Goal: Task Accomplishment & Management: Manage account settings

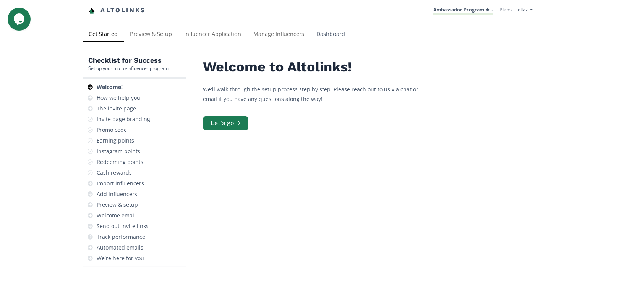
click at [316, 33] on link "Dashboard" at bounding box center [331, 34] width 41 height 15
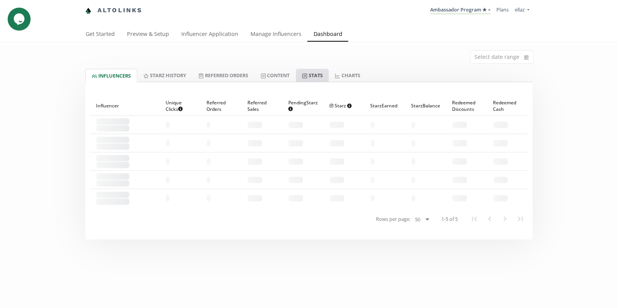
click at [323, 73] on link "Stats" at bounding box center [312, 75] width 33 height 13
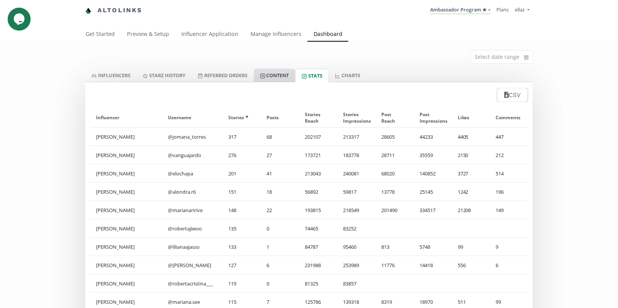
click at [277, 76] on link "Content" at bounding box center [274, 75] width 41 height 13
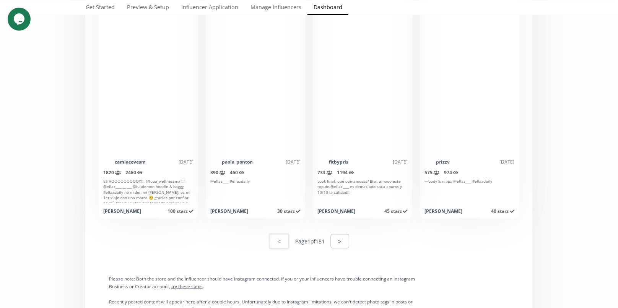
scroll to position [3960, 0]
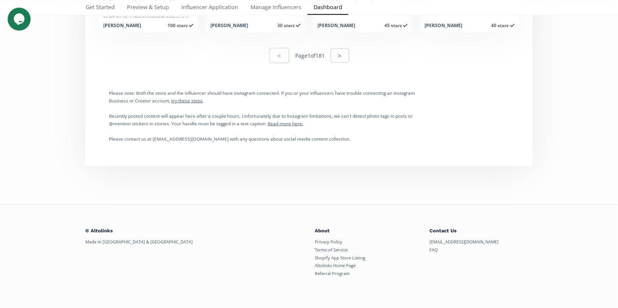
click at [348, 56] on button ">" at bounding box center [340, 56] width 18 height 14
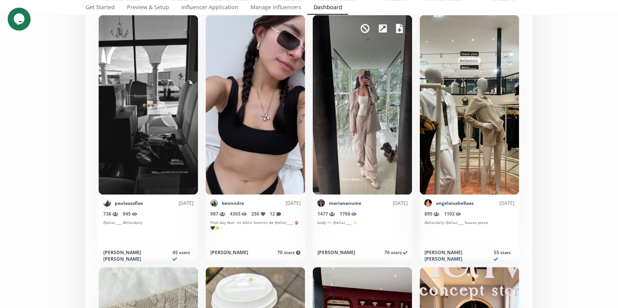
scroll to position [450, 0]
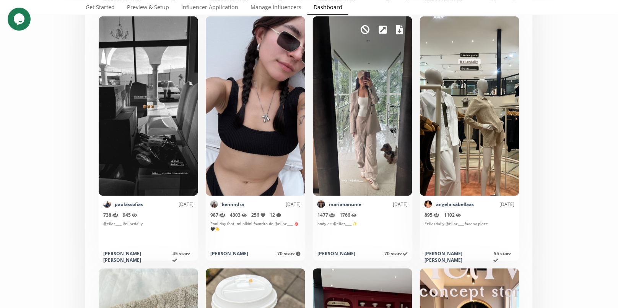
click at [401, 34] on link at bounding box center [399, 29] width 7 height 13
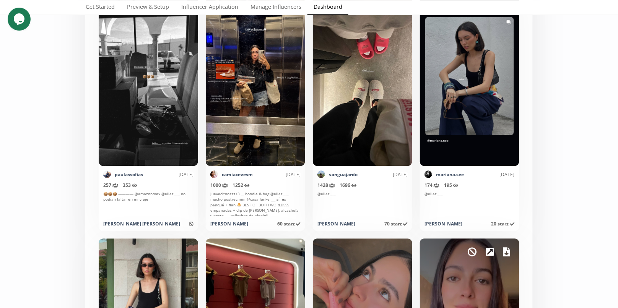
scroll to position [1635, 0]
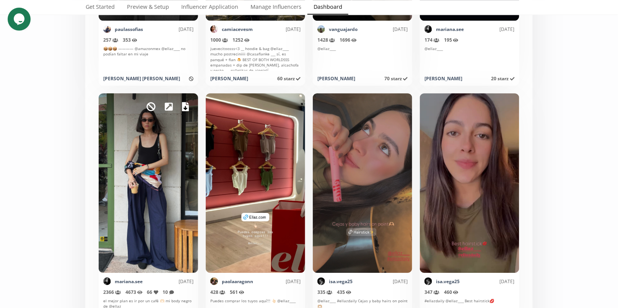
click at [182, 104] on icon at bounding box center [185, 106] width 7 height 9
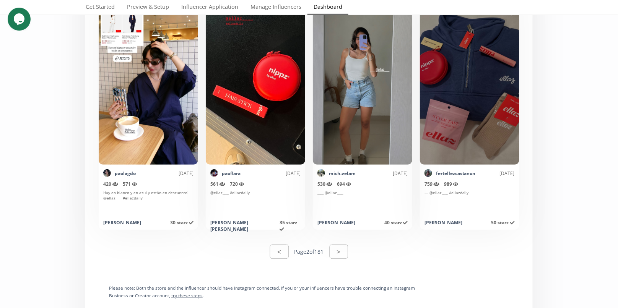
scroll to position [3767, 0]
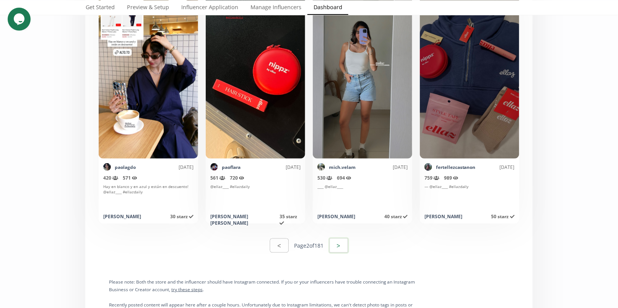
click at [344, 252] on button ">" at bounding box center [338, 245] width 21 height 16
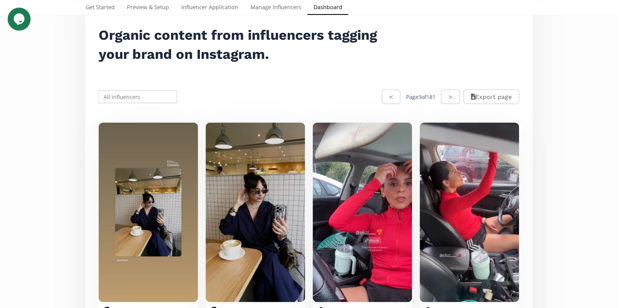
scroll to position [93, 0]
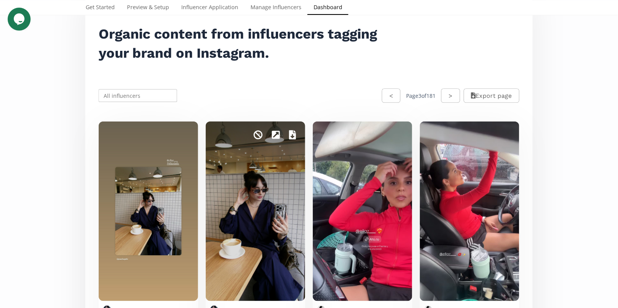
click at [289, 139] on icon at bounding box center [292, 134] width 7 height 9
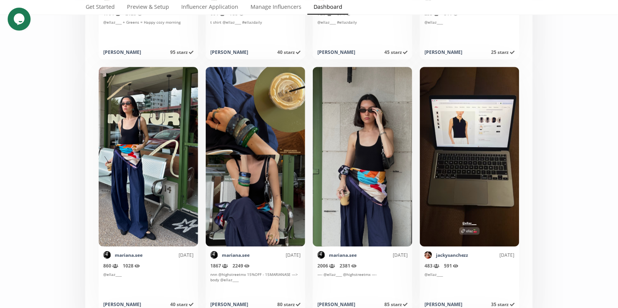
scroll to position [1661, 0]
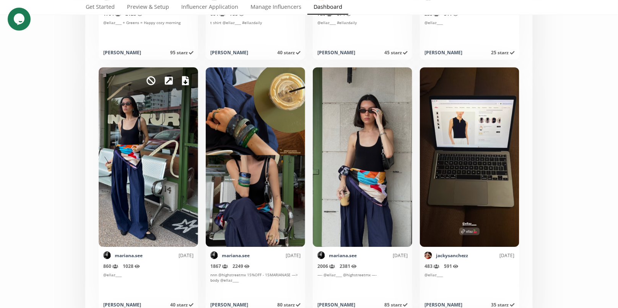
click at [183, 78] on icon at bounding box center [185, 80] width 7 height 9
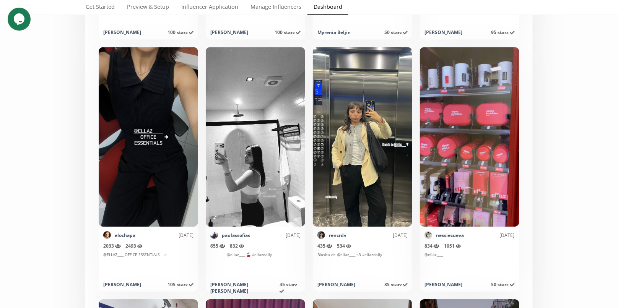
scroll to position [2439, 0]
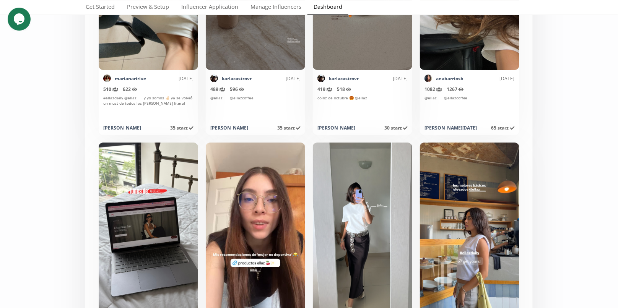
scroll to position [3736, 0]
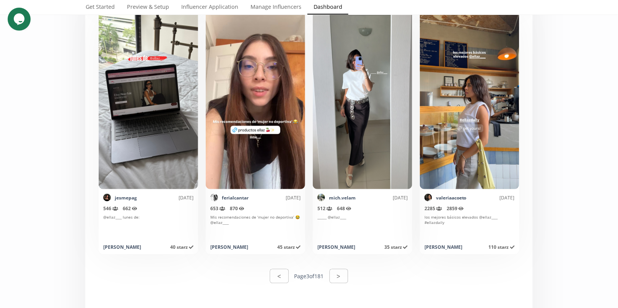
click at [342, 274] on button ">" at bounding box center [338, 276] width 18 height 14
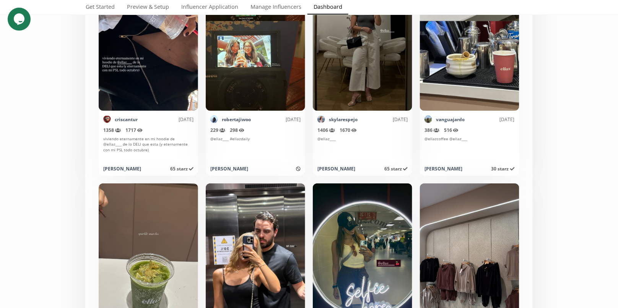
scroll to position [2722, 0]
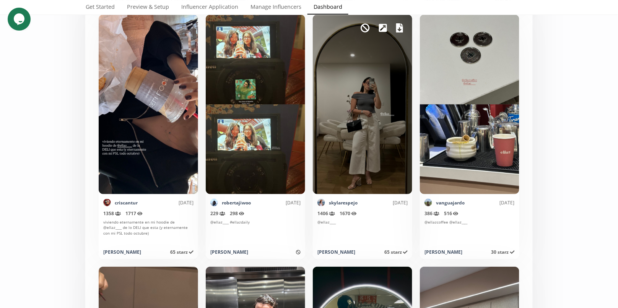
click at [400, 29] on icon at bounding box center [399, 27] width 7 height 9
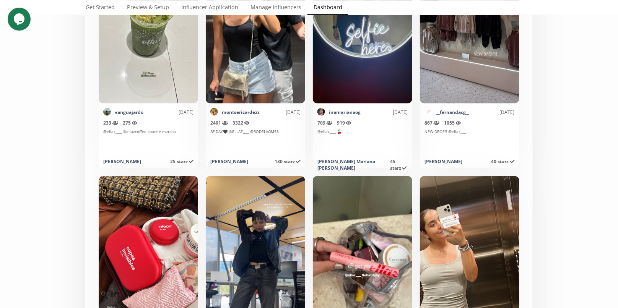
scroll to position [3073, 0]
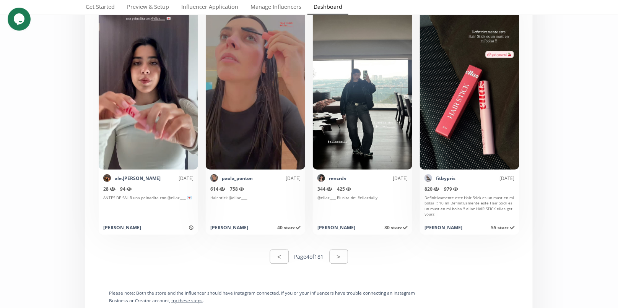
scroll to position [3761, 0]
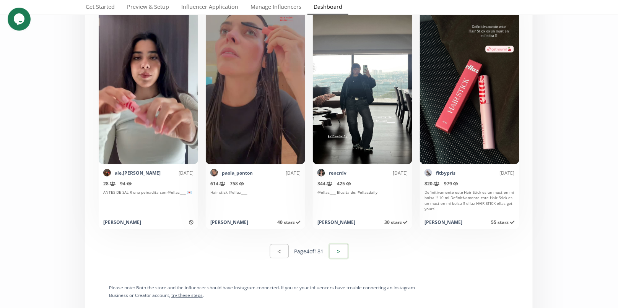
click at [334, 247] on button ">" at bounding box center [338, 251] width 21 height 16
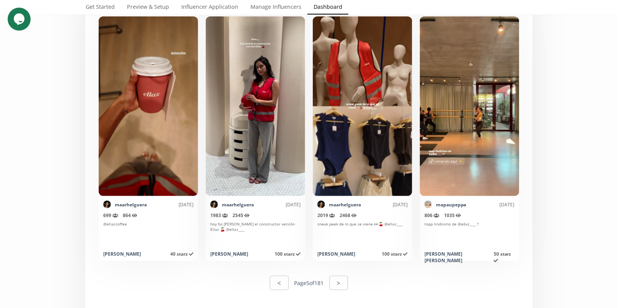
scroll to position [3399, 0]
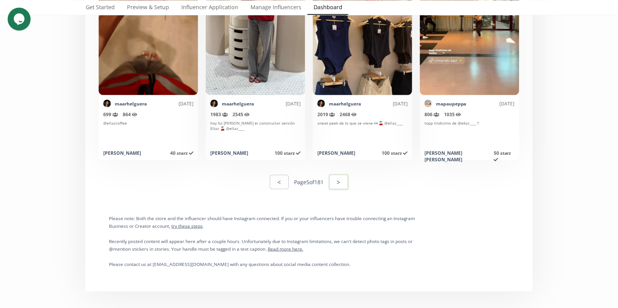
click at [348, 179] on button ">" at bounding box center [338, 182] width 21 height 16
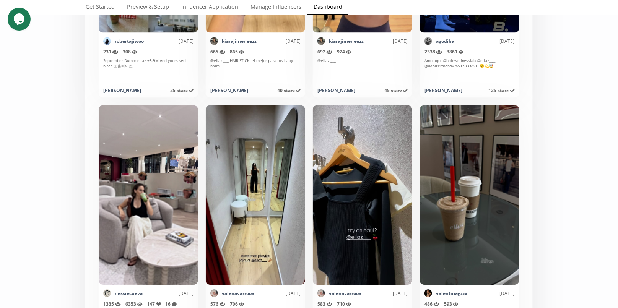
scroll to position [2441, 0]
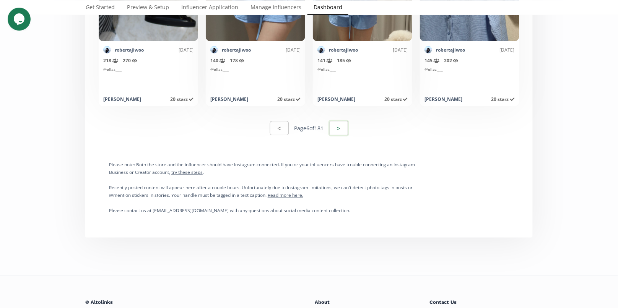
click at [344, 129] on button ">" at bounding box center [338, 128] width 21 height 16
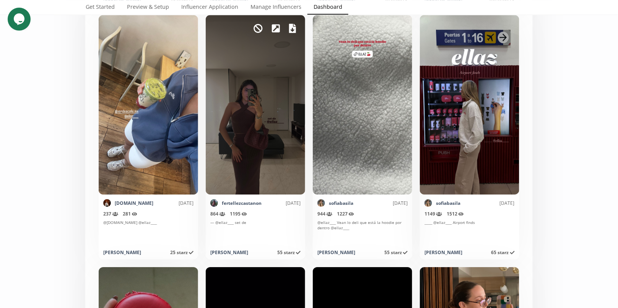
scroll to position [2382, 0]
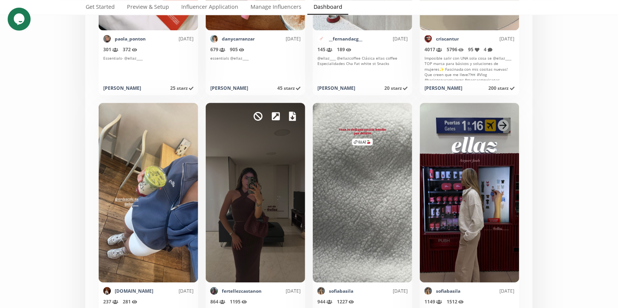
click at [288, 112] on div "Mark as invalid so that no points awarded." at bounding box center [255, 193] width 99 height 180
click at [289, 113] on icon at bounding box center [292, 116] width 7 height 9
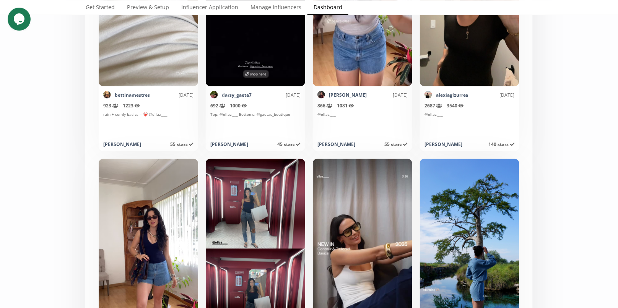
scroll to position [3247, 0]
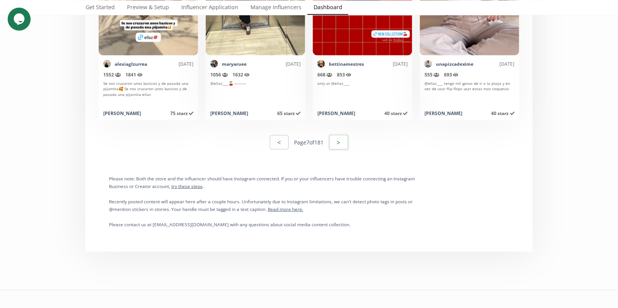
click at [344, 144] on button ">" at bounding box center [338, 142] width 21 height 16
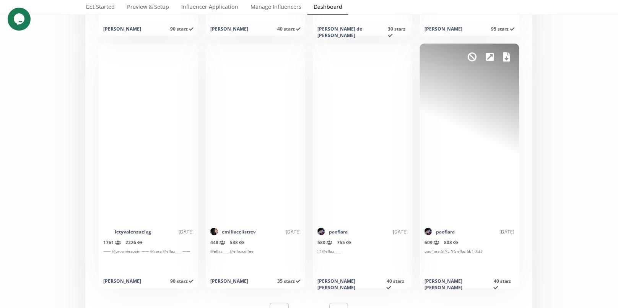
scroll to position [3777, 0]
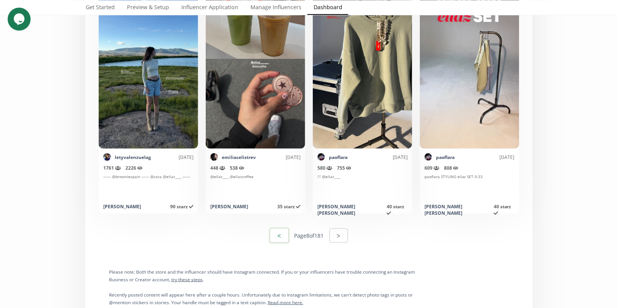
click at [274, 234] on button "<" at bounding box center [279, 235] width 21 height 16
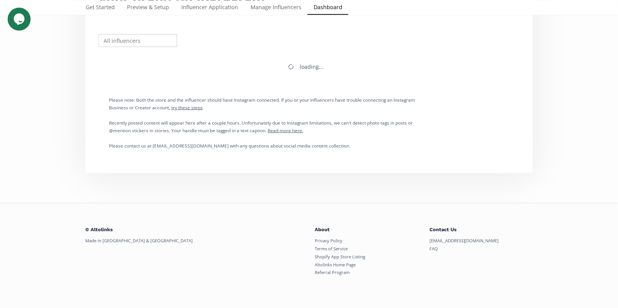
scroll to position [0, 0]
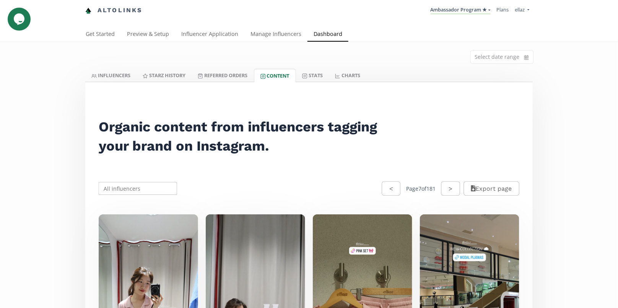
click at [382, 187] on button "<" at bounding box center [391, 189] width 18 height 14
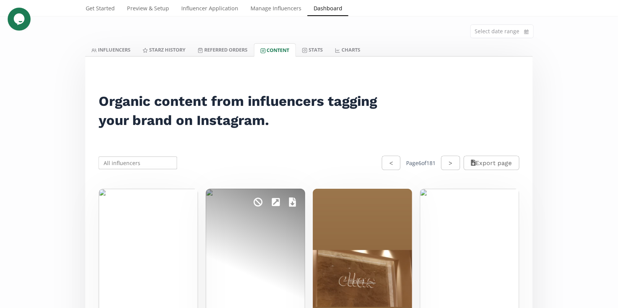
scroll to position [76, 0]
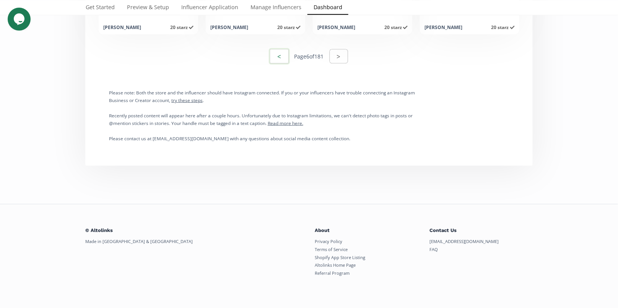
click at [278, 59] on button "<" at bounding box center [279, 56] width 21 height 16
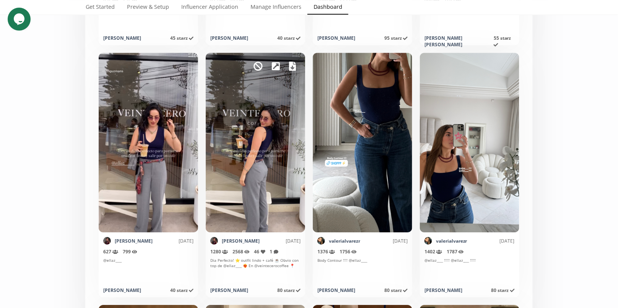
scroll to position [3474, 0]
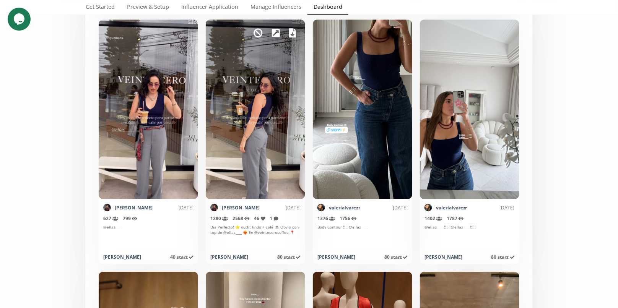
click at [292, 34] on icon at bounding box center [292, 32] width 7 height 9
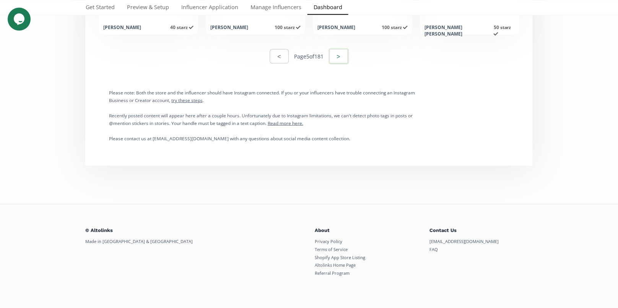
click at [348, 58] on button ">" at bounding box center [338, 56] width 21 height 16
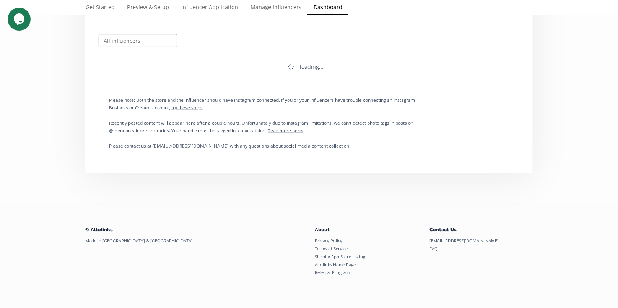
scroll to position [146, 0]
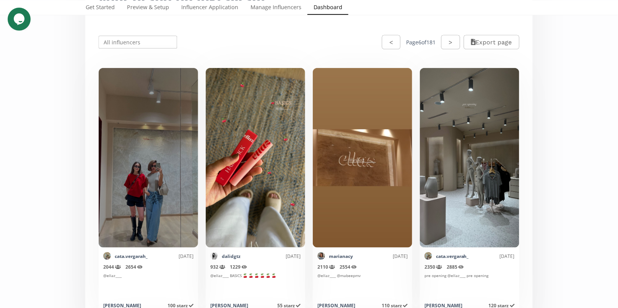
click at [437, 41] on div "< Page 6 of 181 >" at bounding box center [421, 42] width 78 height 16
click at [382, 38] on button "<" at bounding box center [391, 42] width 18 height 14
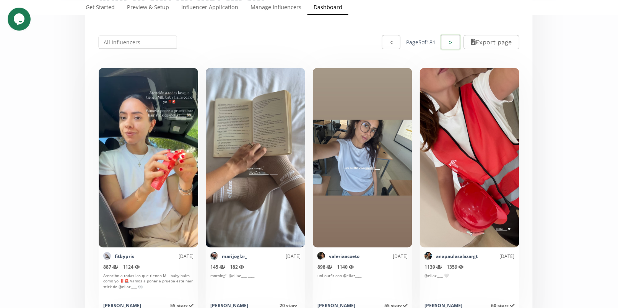
click at [453, 46] on button ">" at bounding box center [450, 42] width 21 height 16
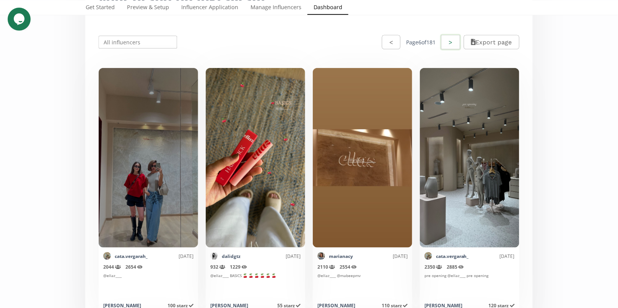
click at [453, 46] on button ">" at bounding box center [450, 42] width 21 height 16
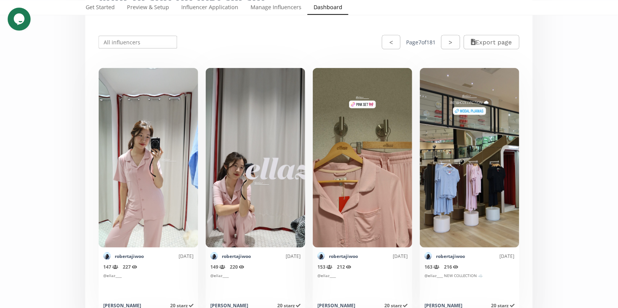
click at [453, 46] on button ">" at bounding box center [450, 42] width 18 height 14
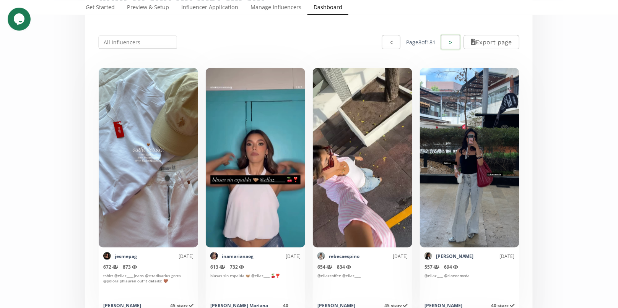
click at [453, 46] on button ">" at bounding box center [450, 42] width 21 height 16
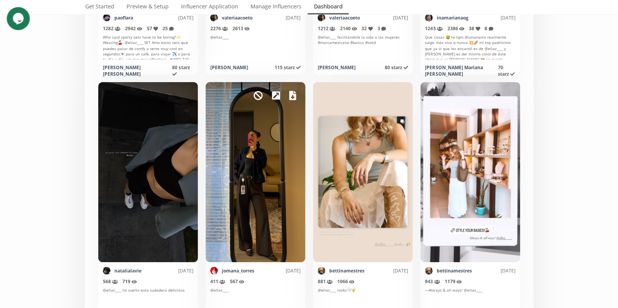
scroll to position [384, 0]
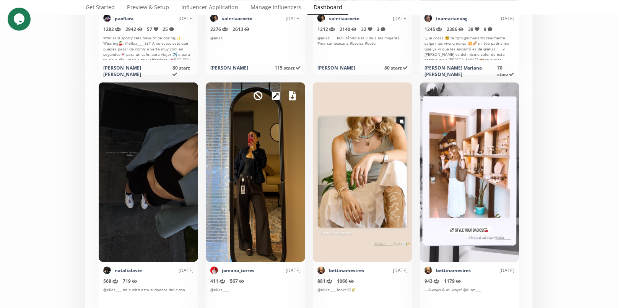
click at [292, 95] on icon at bounding box center [292, 95] width 7 height 9
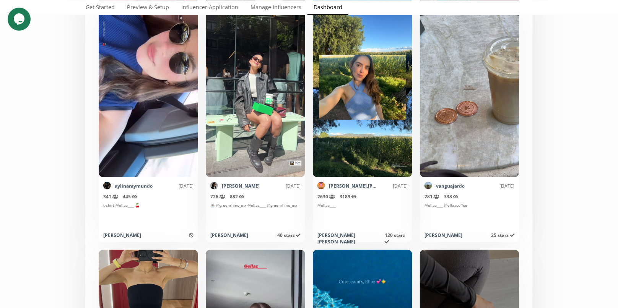
scroll to position [2995, 0]
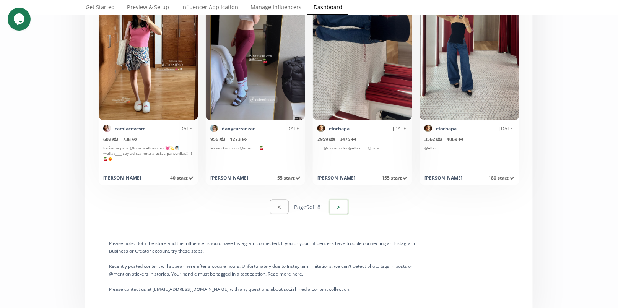
click at [338, 207] on button ">" at bounding box center [338, 207] width 21 height 16
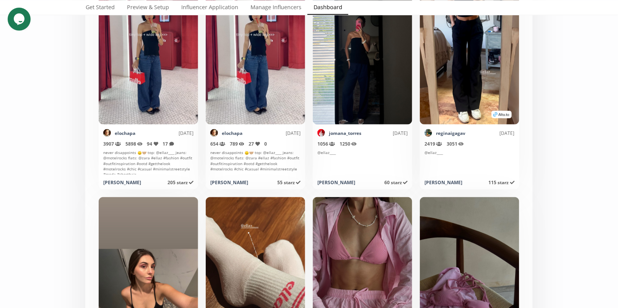
scroll to position [279, 0]
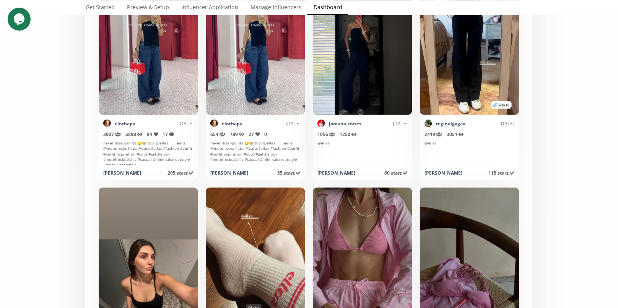
click at [349, 56] on div "Mark as invalid so that no points awarded." at bounding box center [362, 25] width 99 height 180
click at [376, 53] on div "Mark as invalid so that no points awarded." at bounding box center [362, 25] width 99 height 180
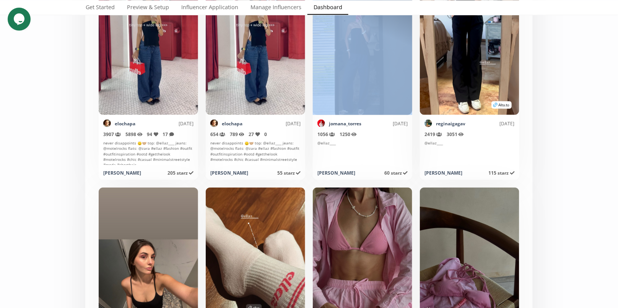
click at [376, 53] on div "Mark as invalid so that no points awarded." at bounding box center [362, 25] width 99 height 180
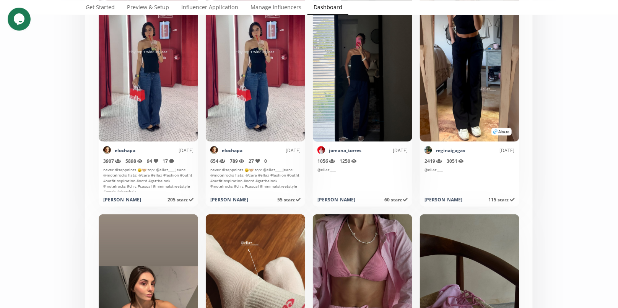
scroll to position [203, 0]
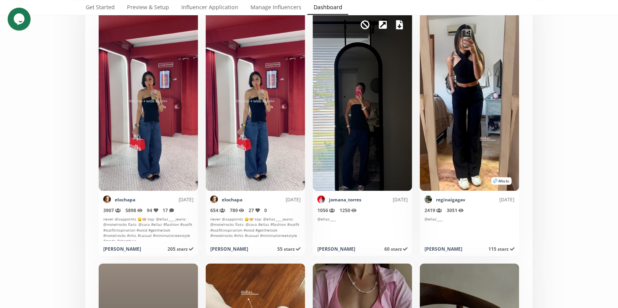
click at [397, 21] on icon at bounding box center [399, 24] width 7 height 9
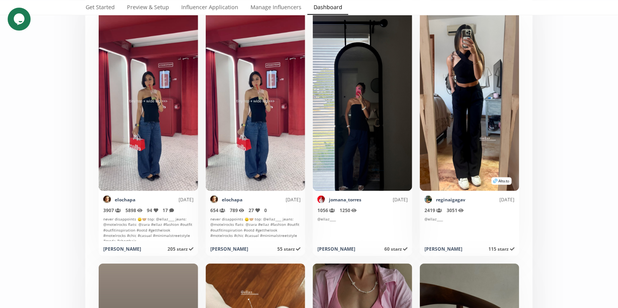
drag, startPoint x: 609, startPoint y: 181, endPoint x: 602, endPoint y: 180, distance: 7.3
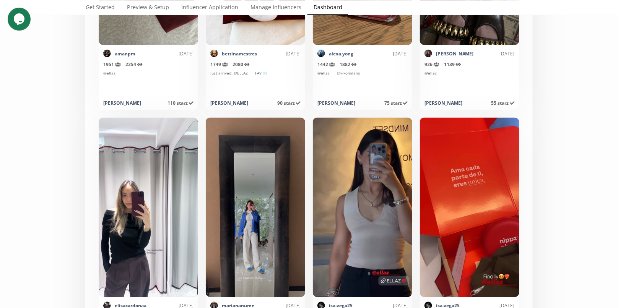
scroll to position [3198, 0]
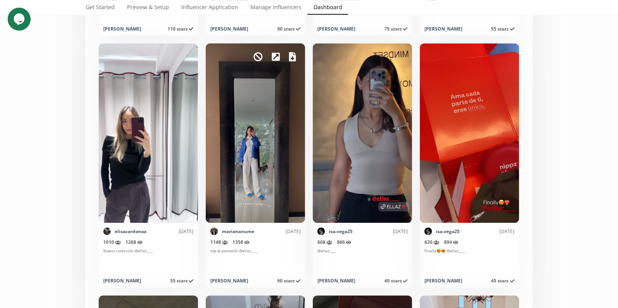
click at [292, 59] on icon at bounding box center [292, 56] width 7 height 9
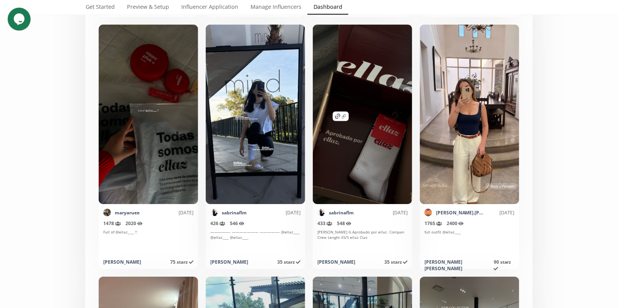
scroll to position [3559, 0]
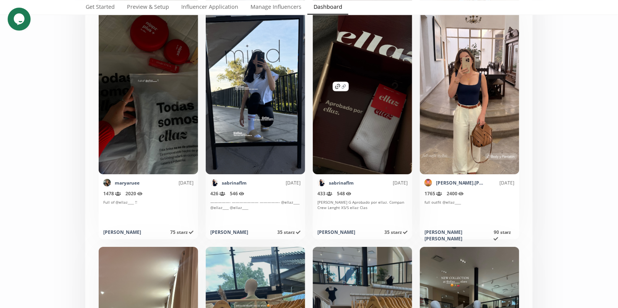
scroll to position [3478, 0]
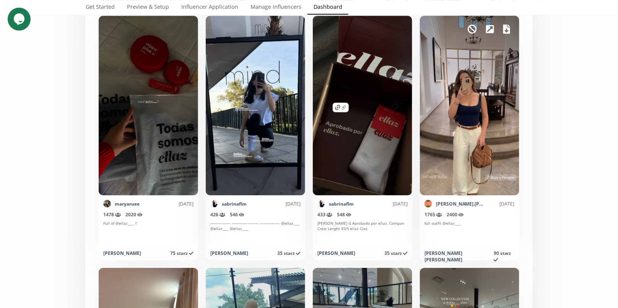
click at [506, 31] on icon at bounding box center [506, 28] width 7 height 9
